Goal: Information Seeking & Learning: Learn about a topic

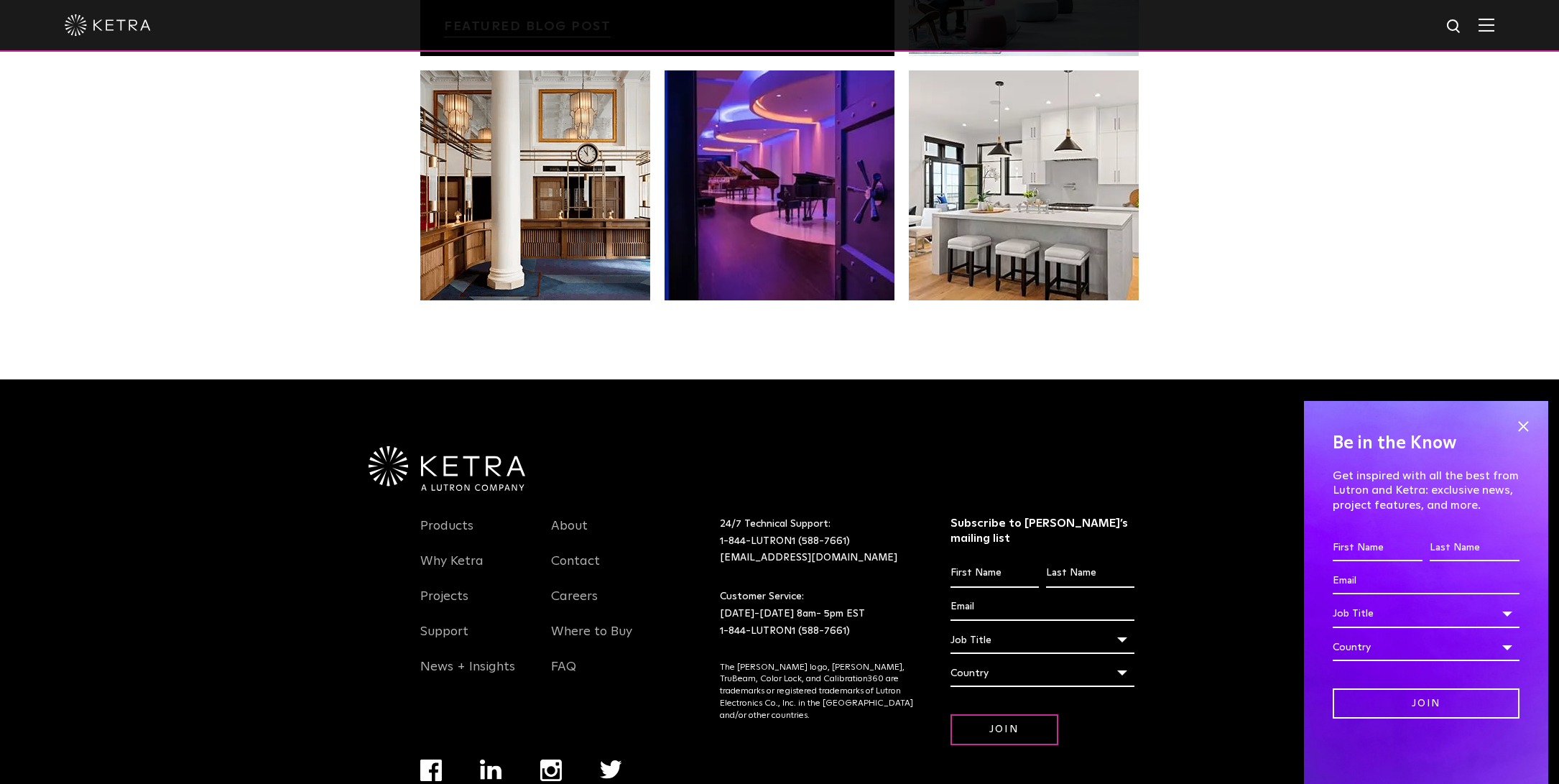
scroll to position [3018, 0]
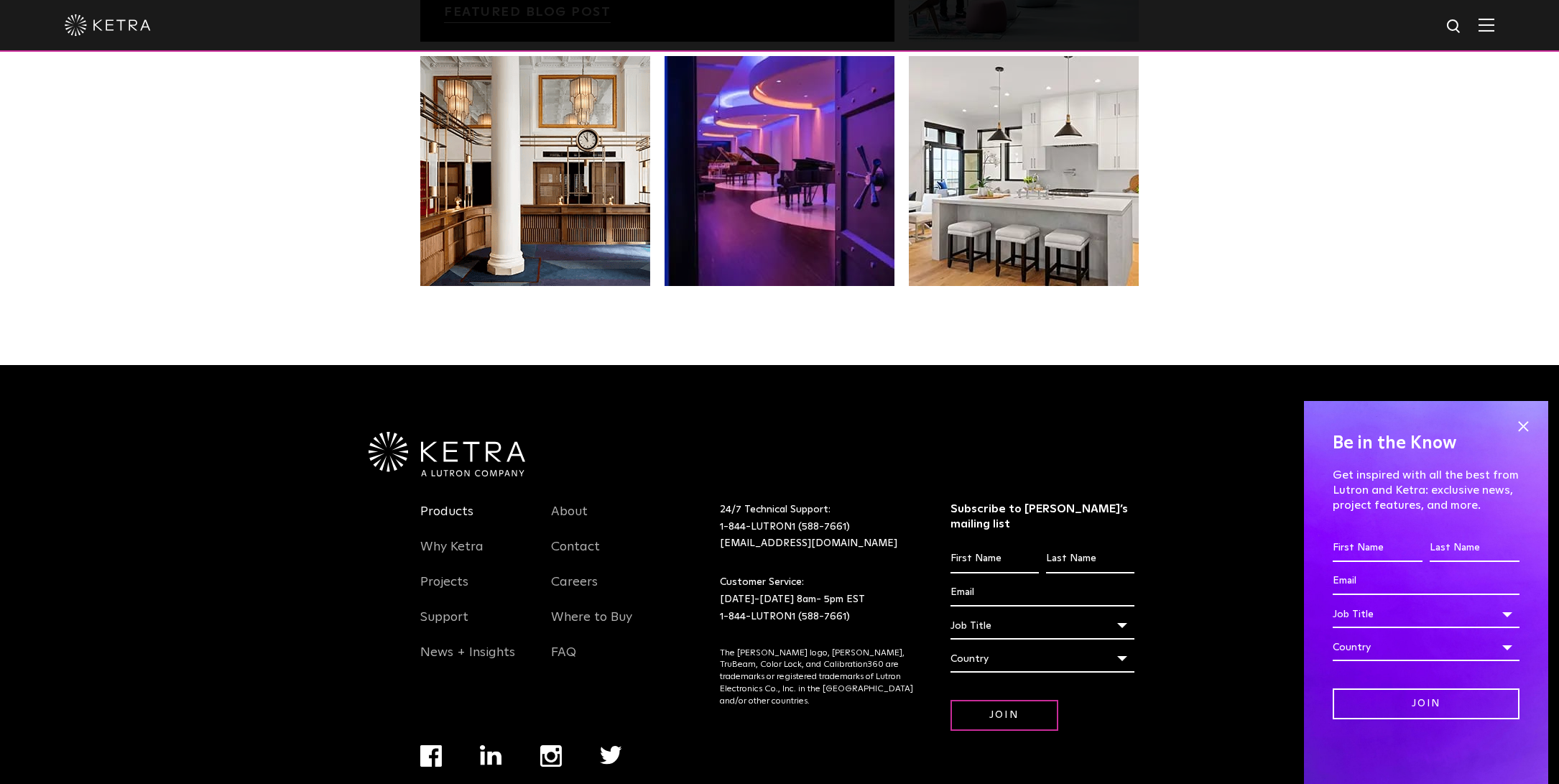
click at [457, 504] on link "Products" at bounding box center [447, 520] width 53 height 33
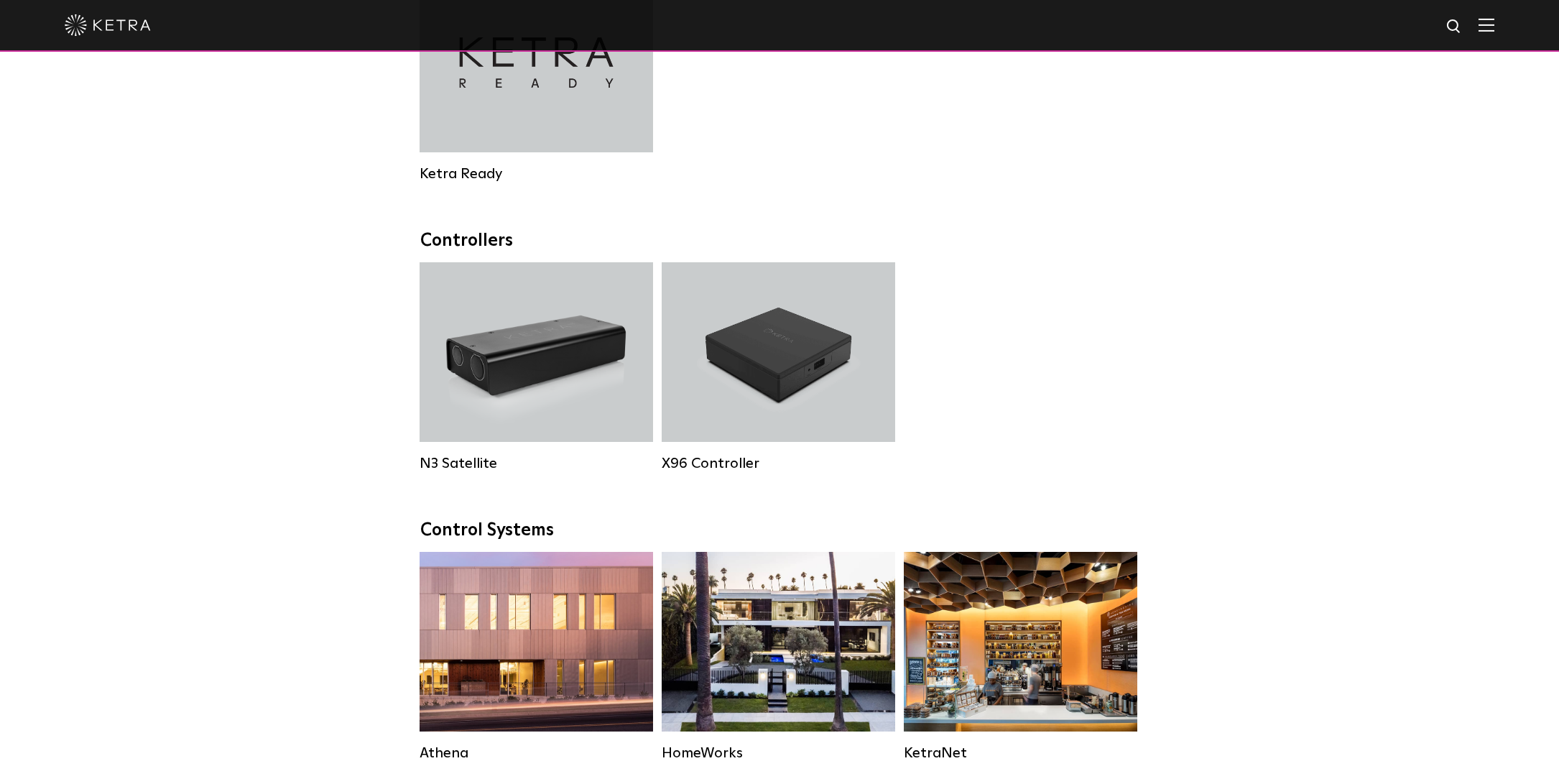
scroll to position [1690, 0]
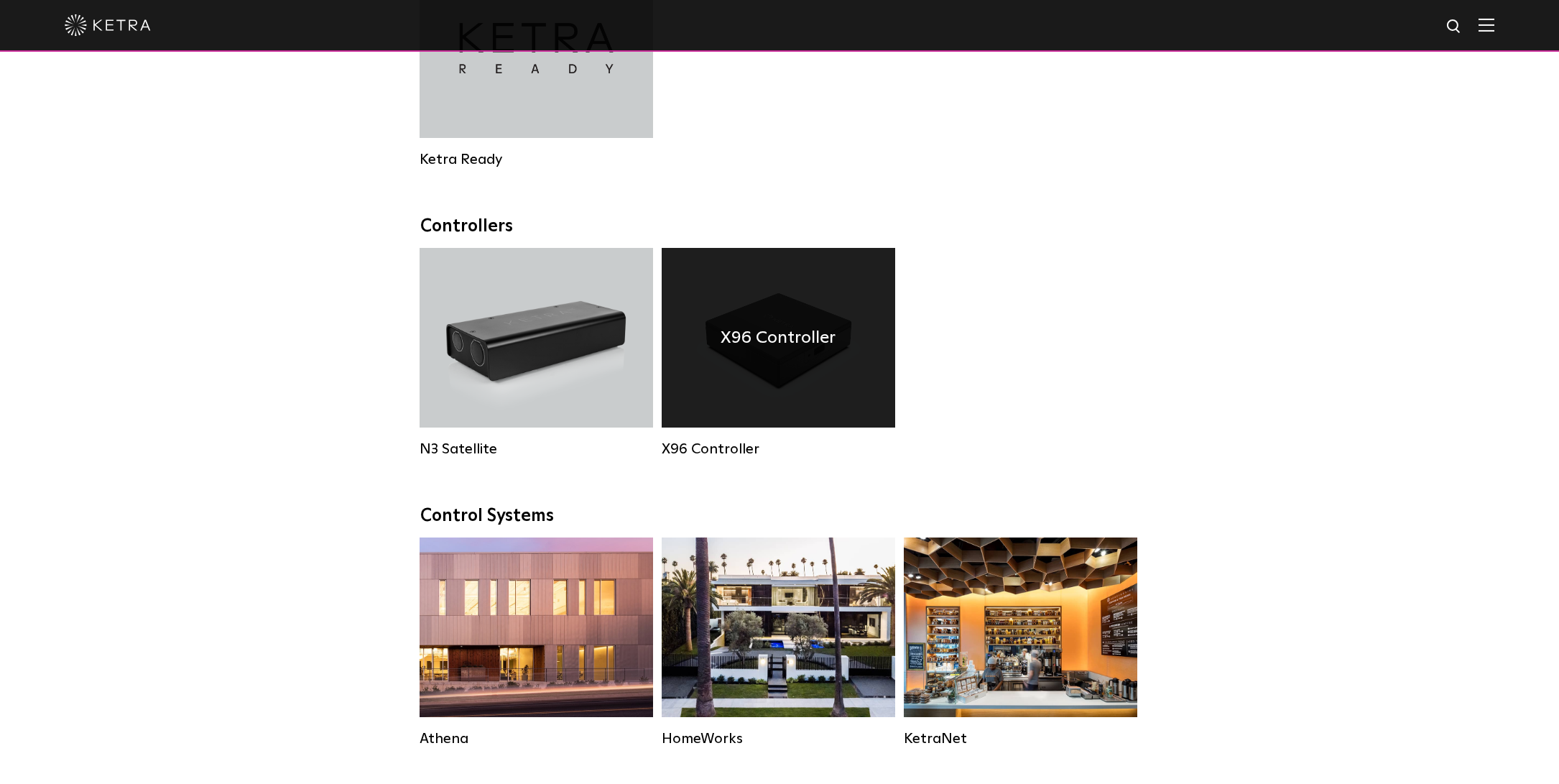
click at [757, 412] on div "X96 Controller" at bounding box center [778, 337] width 233 height 179
click at [722, 452] on div "X96 Controller" at bounding box center [778, 448] width 233 height 17
